Goal: Task Accomplishment & Management: Complete application form

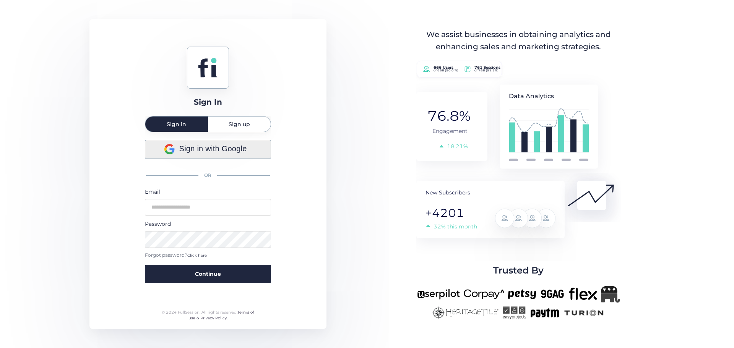
click at [186, 146] on span "Sign in with Google" at bounding box center [213, 149] width 68 height 12
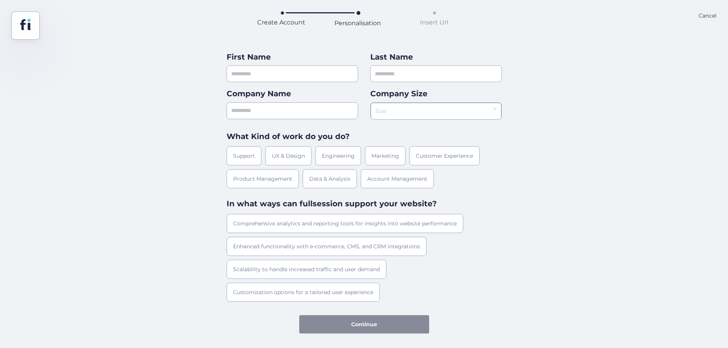
click at [702, 16] on div "Cancel" at bounding box center [708, 25] width 18 height 28
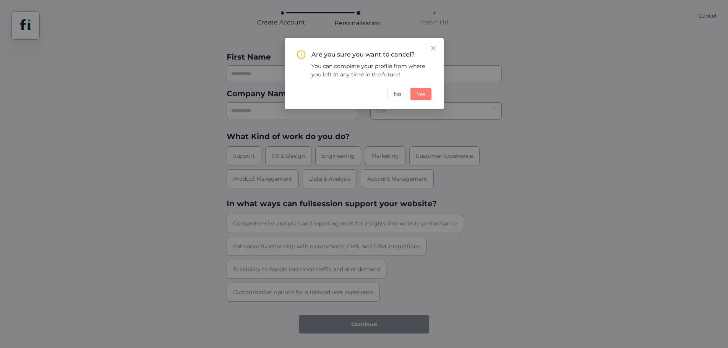
click at [420, 92] on span "Yes" at bounding box center [421, 94] width 9 height 8
